Goal: Check status: Check status

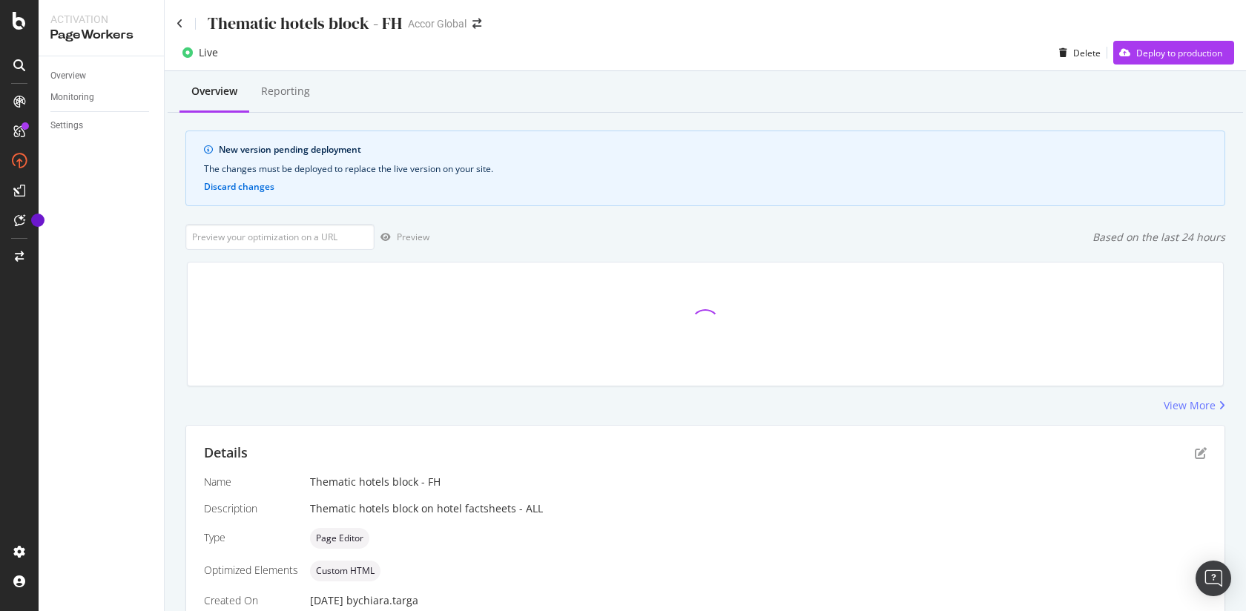
scroll to position [347, 0]
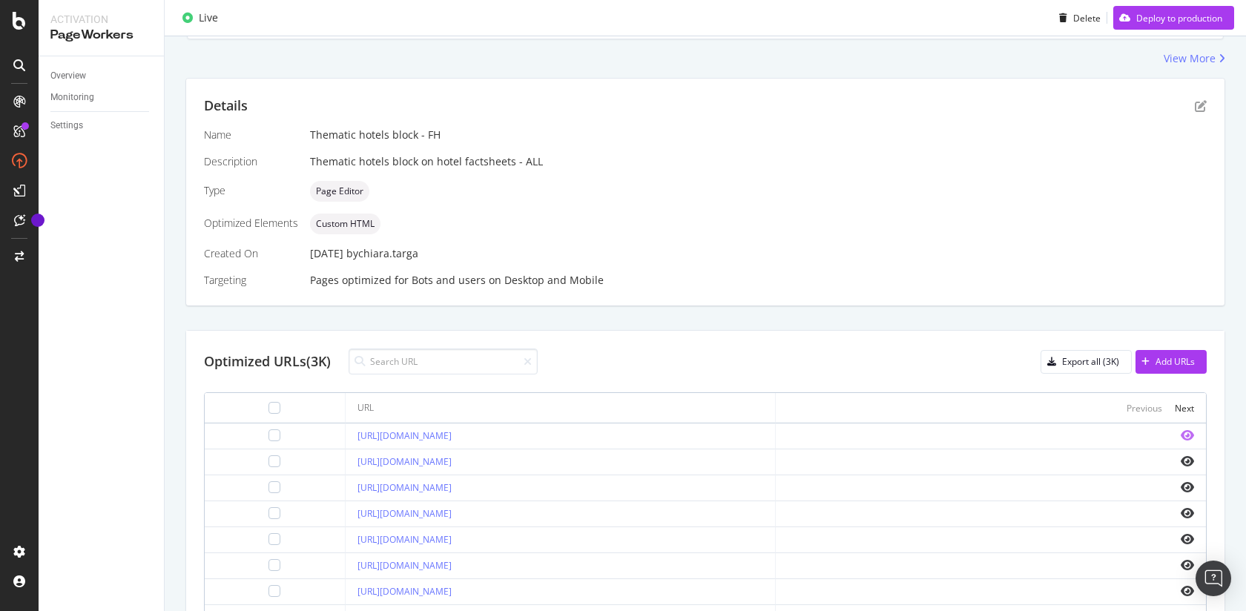
click at [1190, 431] on icon "eye" at bounding box center [1187, 435] width 13 height 12
